Goal: Task Accomplishment & Management: Use online tool/utility

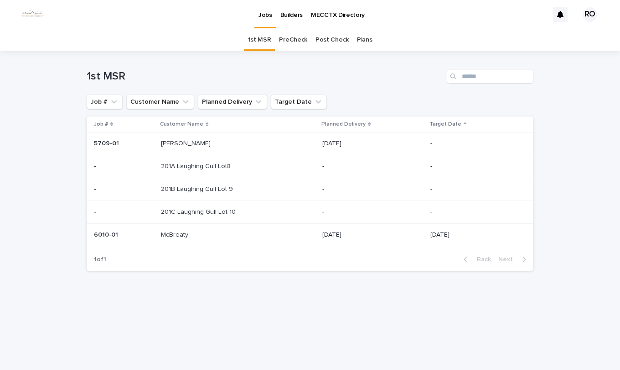
click at [290, 40] on link "PreCheck" at bounding box center [293, 39] width 28 height 21
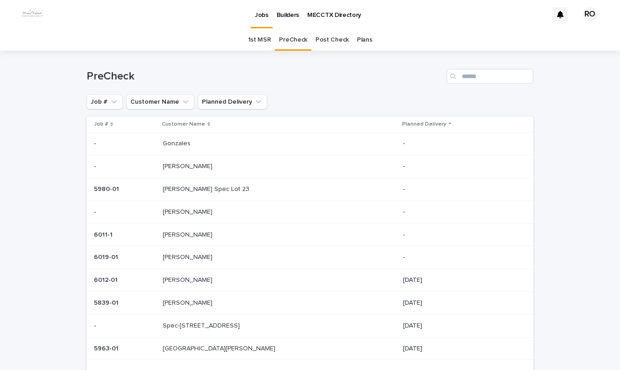
click at [208, 348] on p "[GEOGRAPHIC_DATA][PERSON_NAME]" at bounding box center [220, 348] width 115 height 10
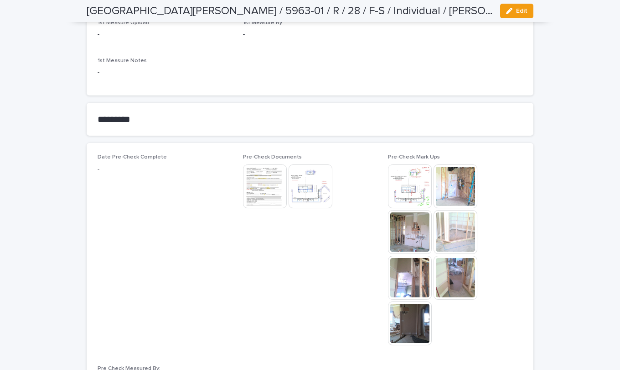
scroll to position [639, 0]
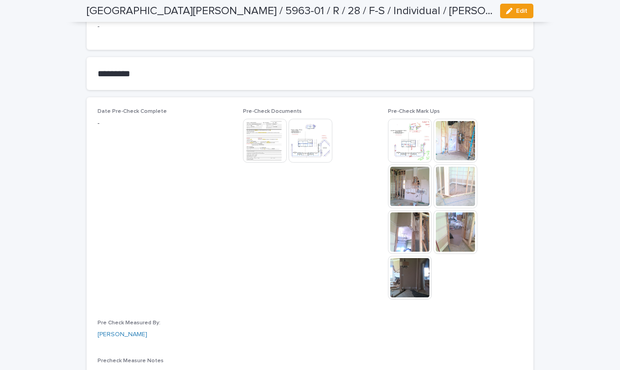
click at [258, 142] on img at bounding box center [265, 141] width 44 height 44
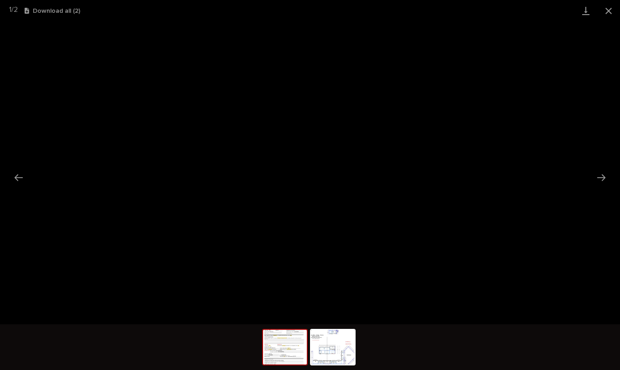
click at [344, 357] on img at bounding box center [333, 346] width 44 height 35
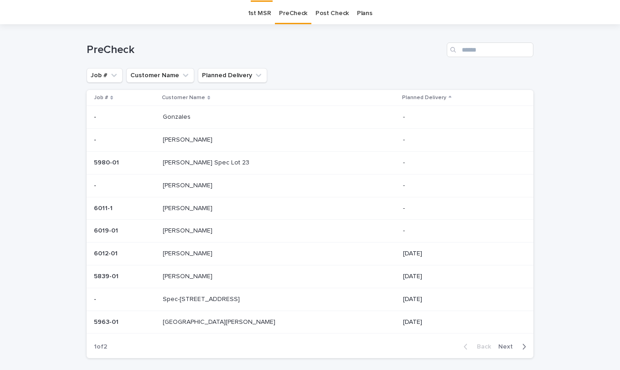
scroll to position [29, 0]
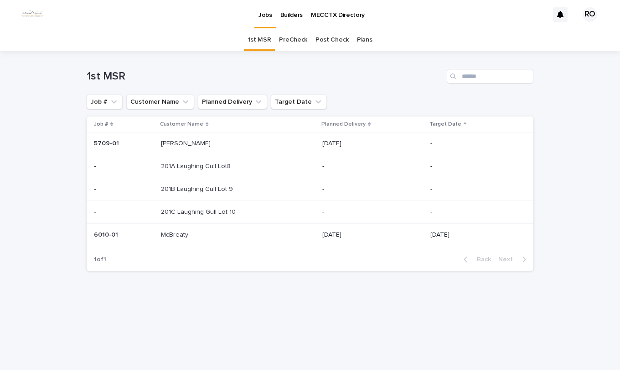
click at [290, 41] on link "PreCheck" at bounding box center [293, 39] width 28 height 21
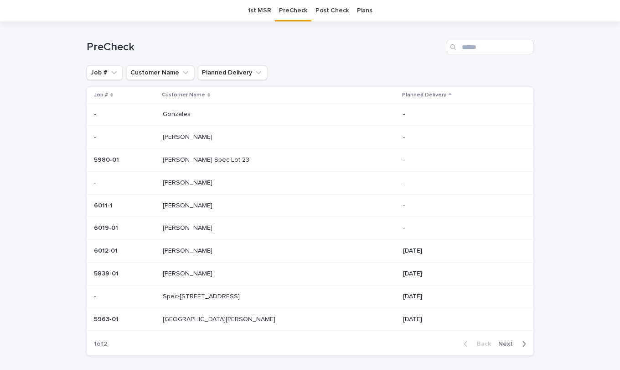
scroll to position [46, 0]
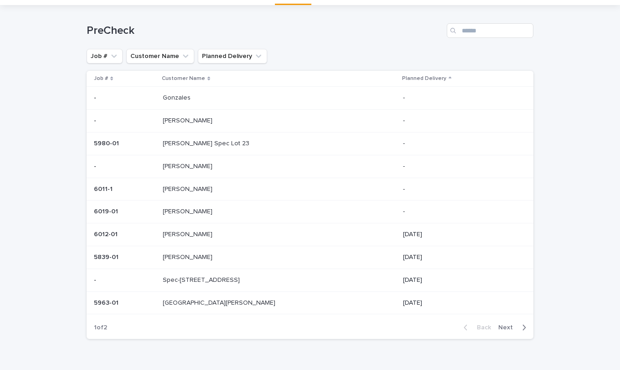
click at [504, 326] on span "Next" at bounding box center [509, 327] width 20 height 6
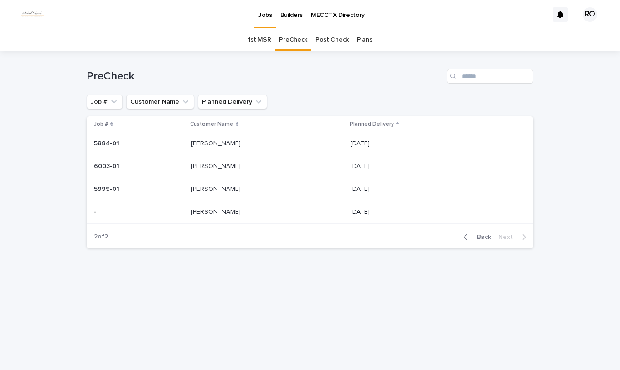
click at [223, 167] on p "[PERSON_NAME]" at bounding box center [217, 166] width 52 height 10
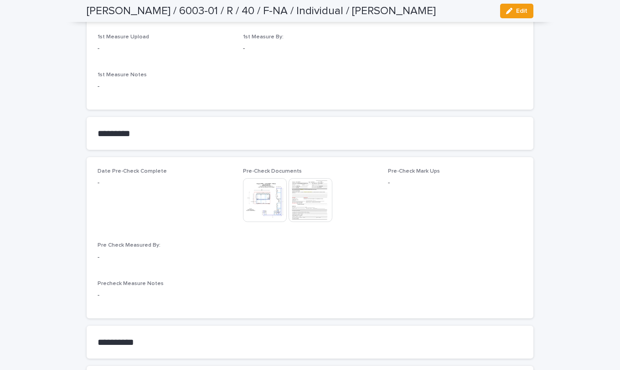
scroll to position [639, 0]
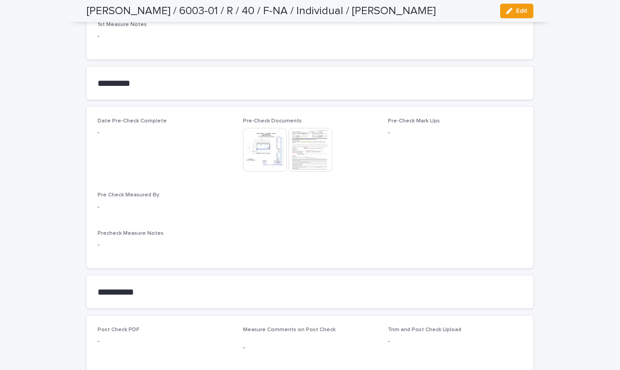
click at [263, 128] on img at bounding box center [265, 150] width 44 height 44
